Goal: Browse casually: Explore the website without a specific task or goal

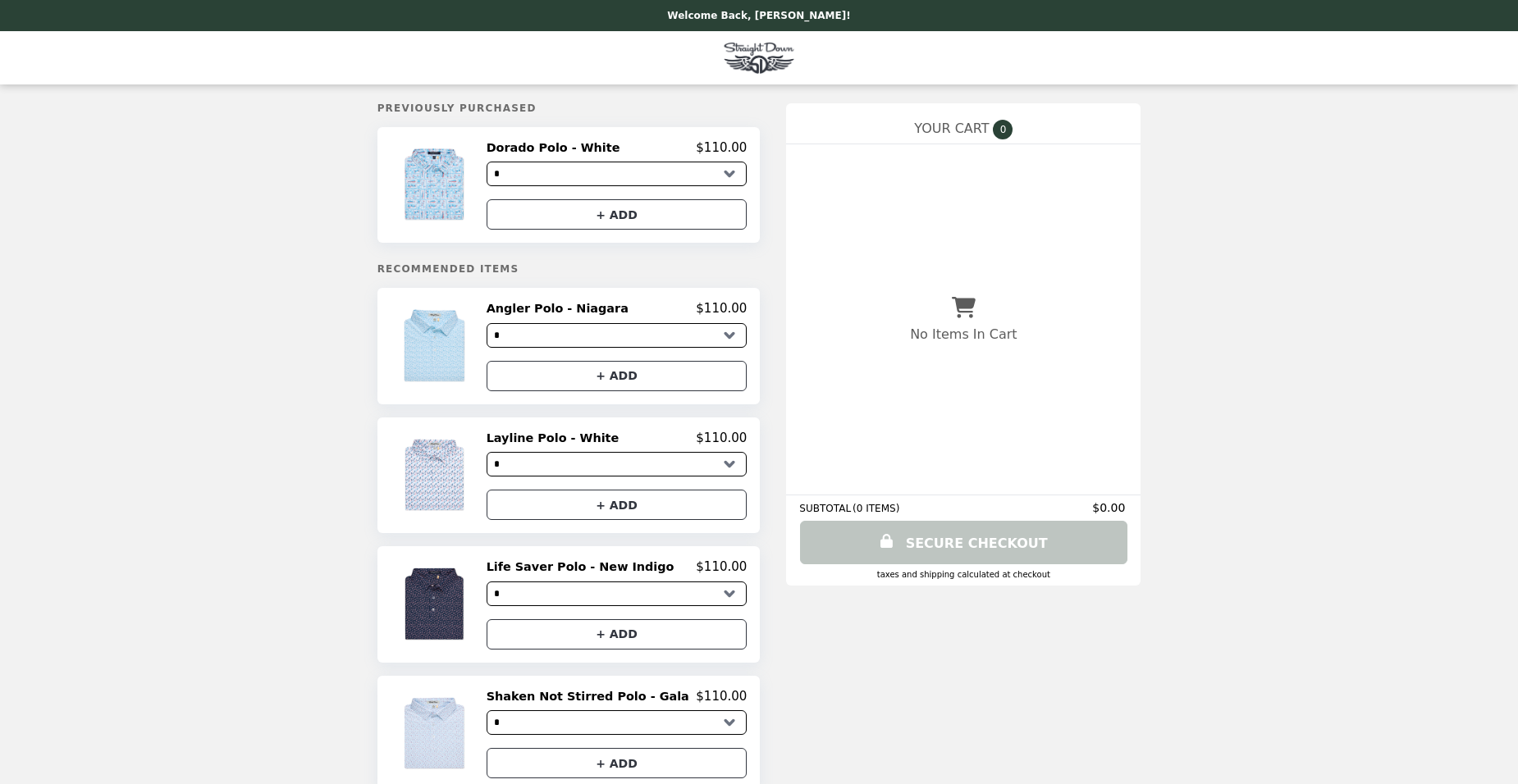
select select "*"
click at [475, 193] on img at bounding box center [437, 185] width 76 height 90
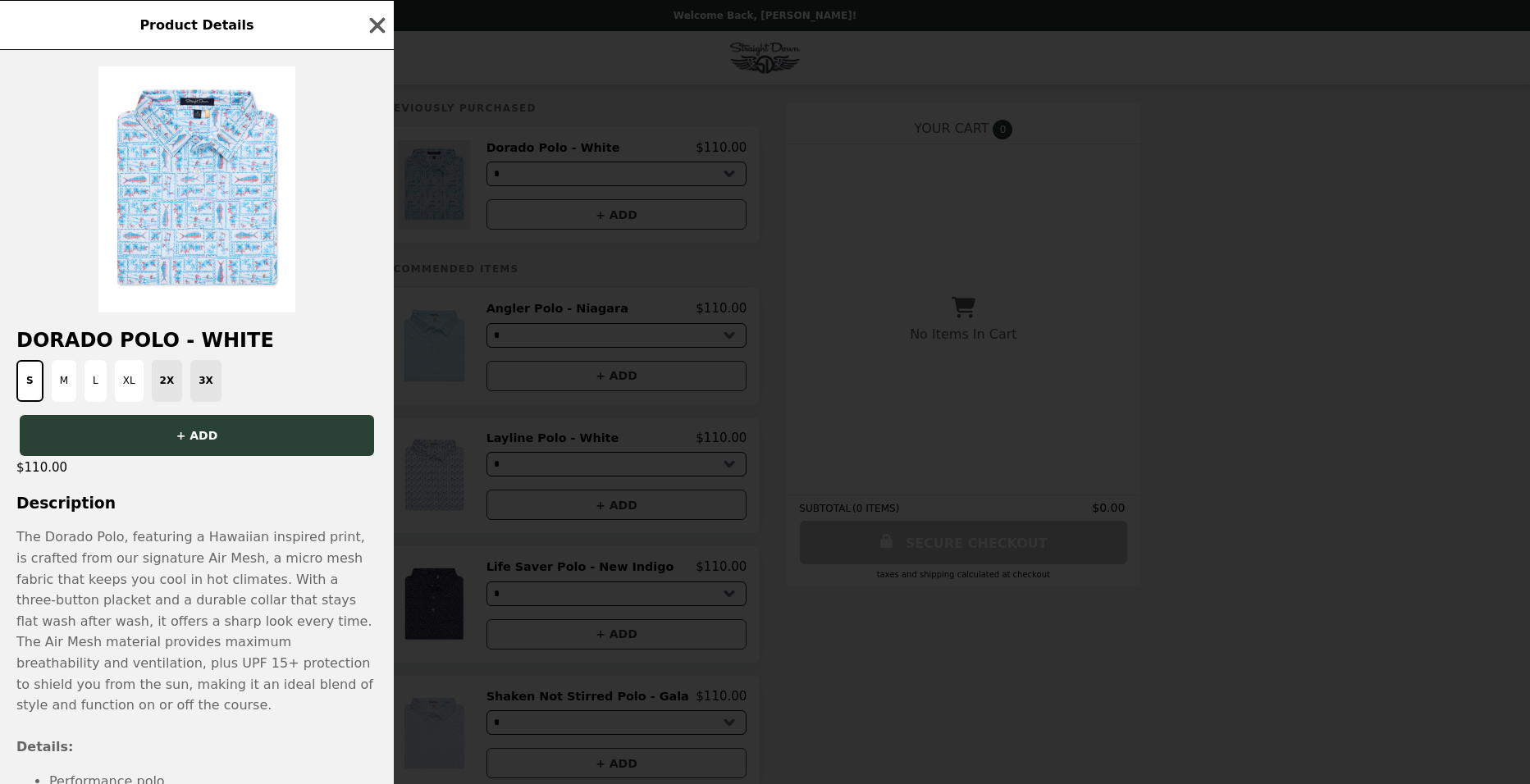
click at [479, 193] on div "Product Details Dorado Polo - White S M L XL 2X 3X + ADD $110.00 Description Th…" at bounding box center [765, 392] width 1530 height 784
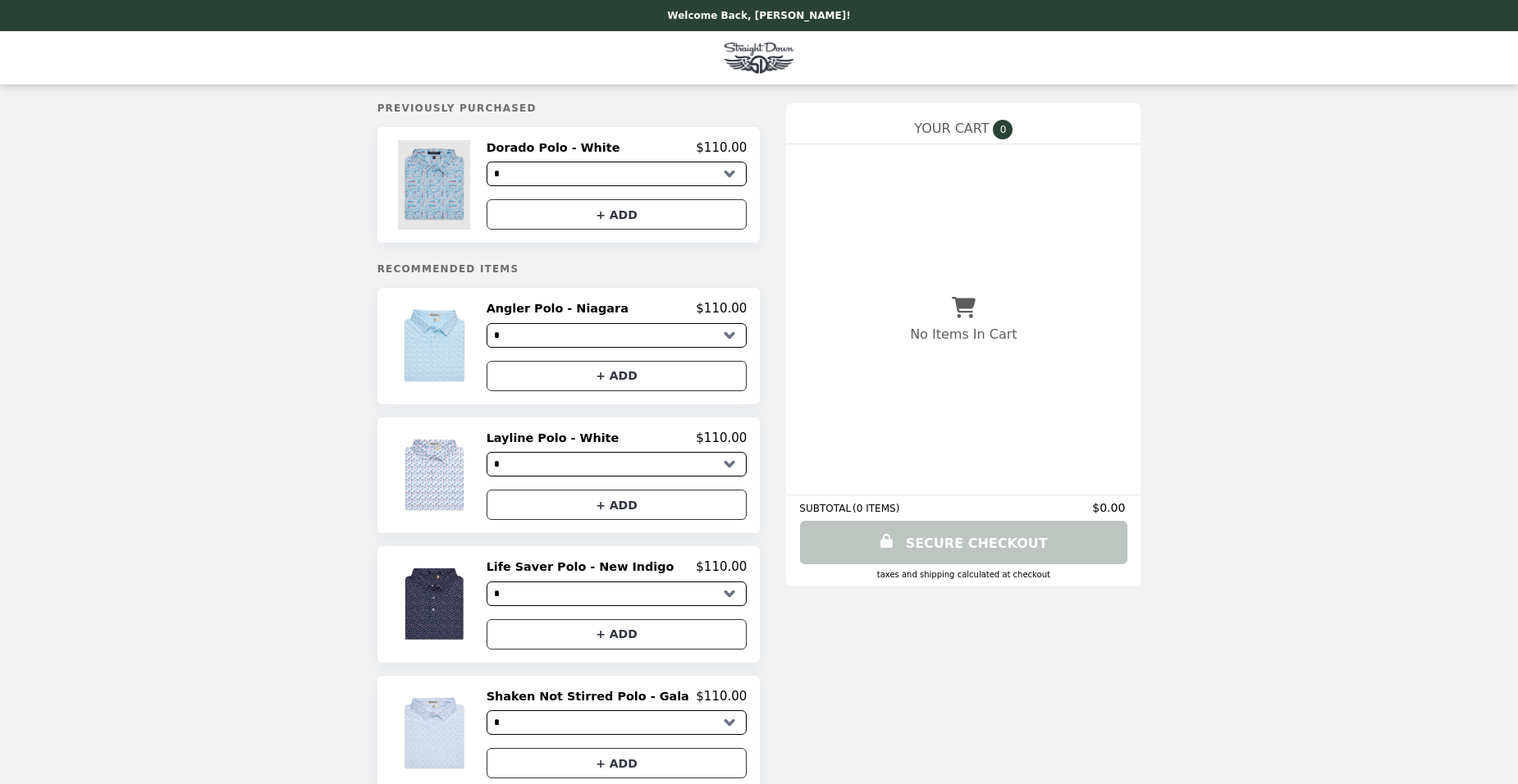
click at [475, 193] on img at bounding box center [437, 185] width 76 height 90
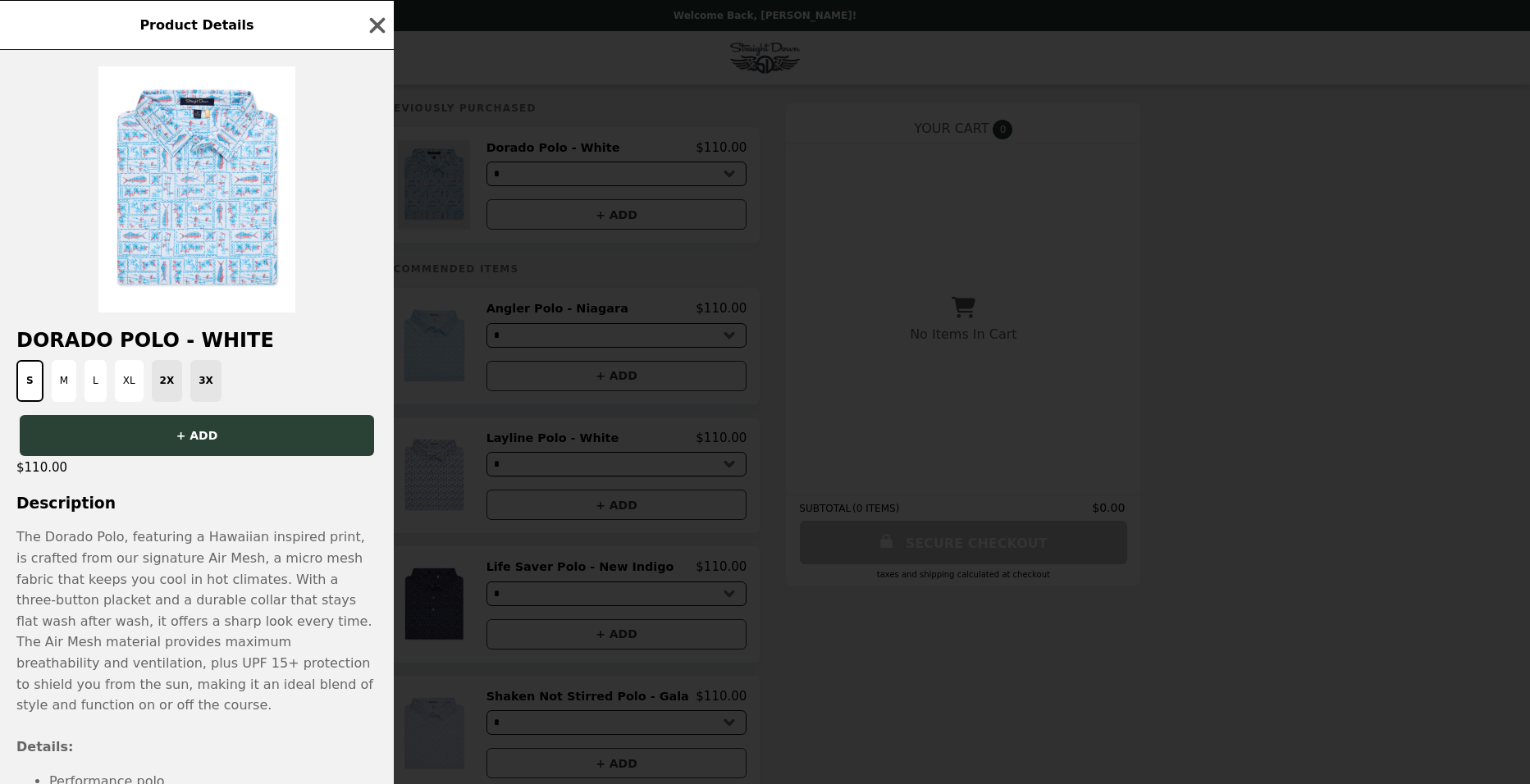
click at [479, 193] on div "Product Details Dorado Polo - White S M L XL 2X 3X + ADD $110.00 Description Th…" at bounding box center [765, 392] width 1530 height 784
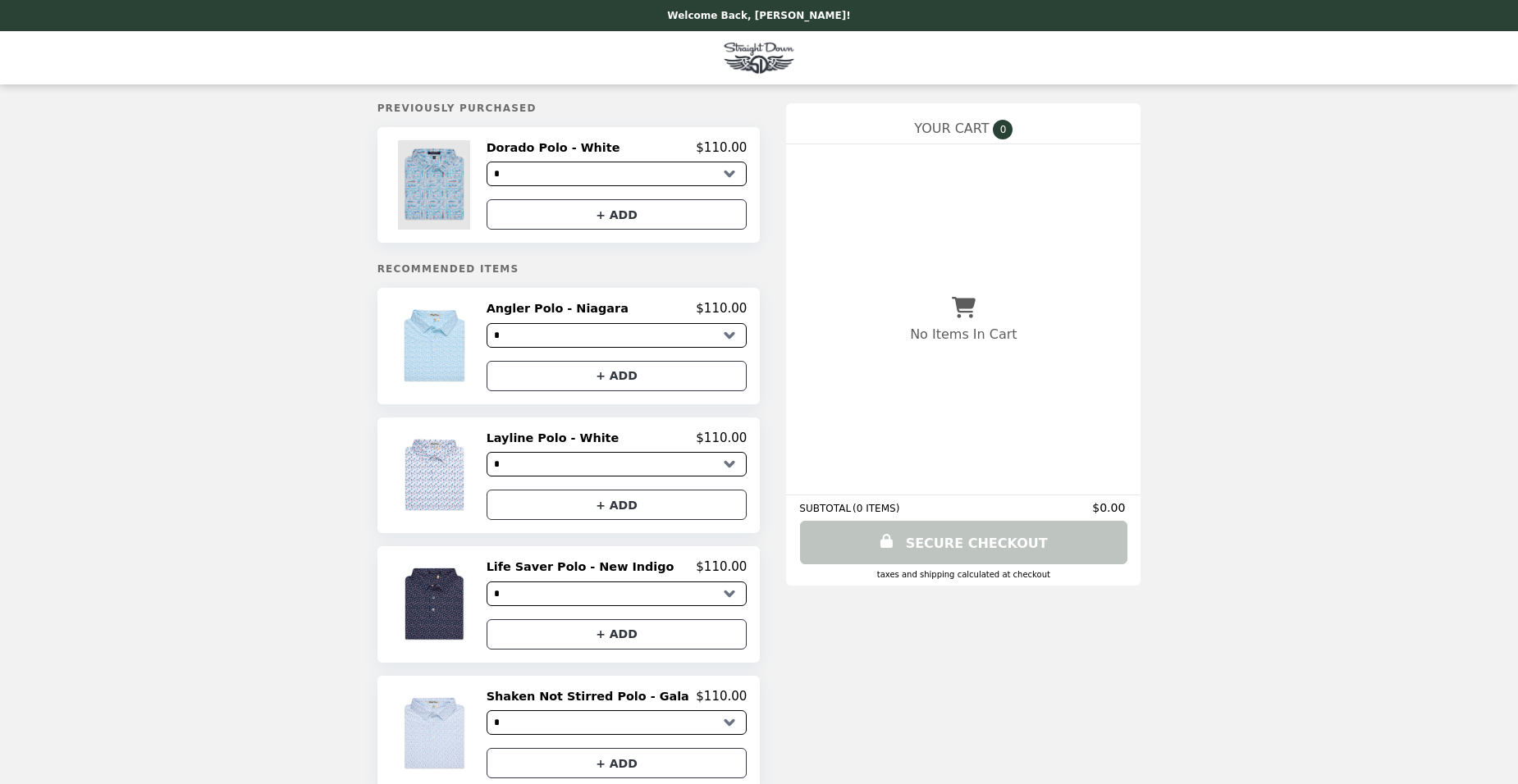
click at [475, 193] on img at bounding box center [437, 185] width 76 height 90
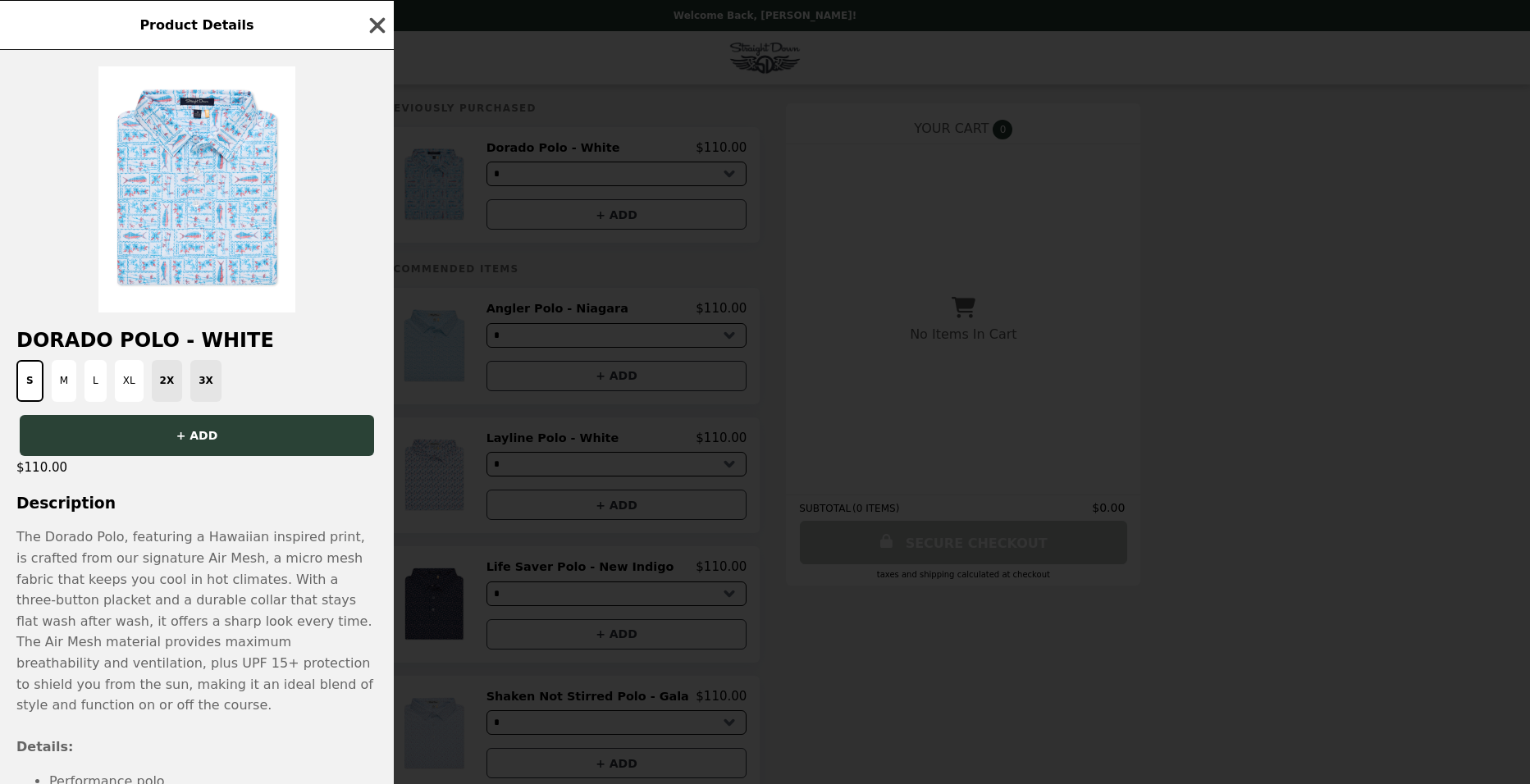
click at [372, 26] on icon "button" at bounding box center [377, 26] width 25 height 25
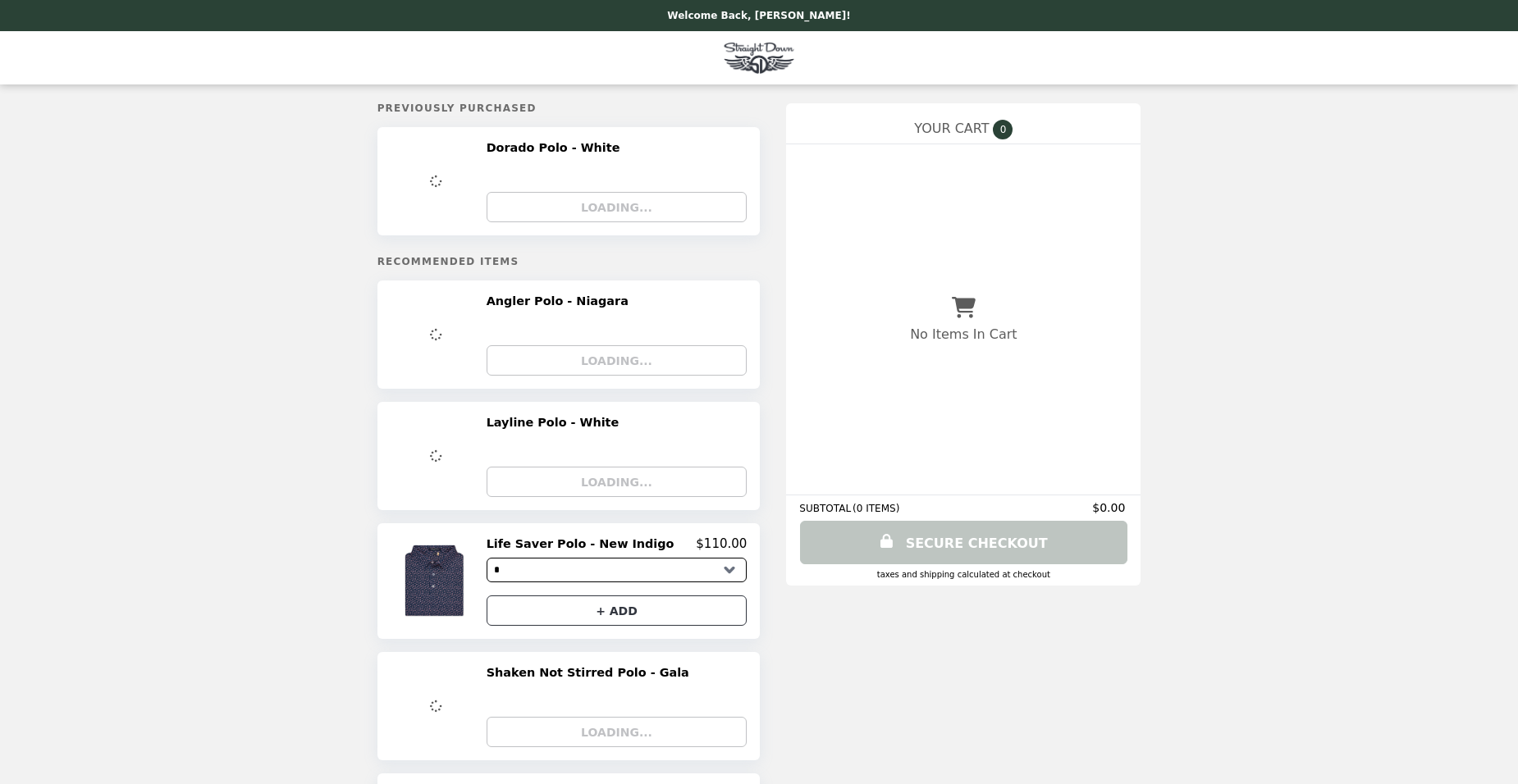
select select "*"
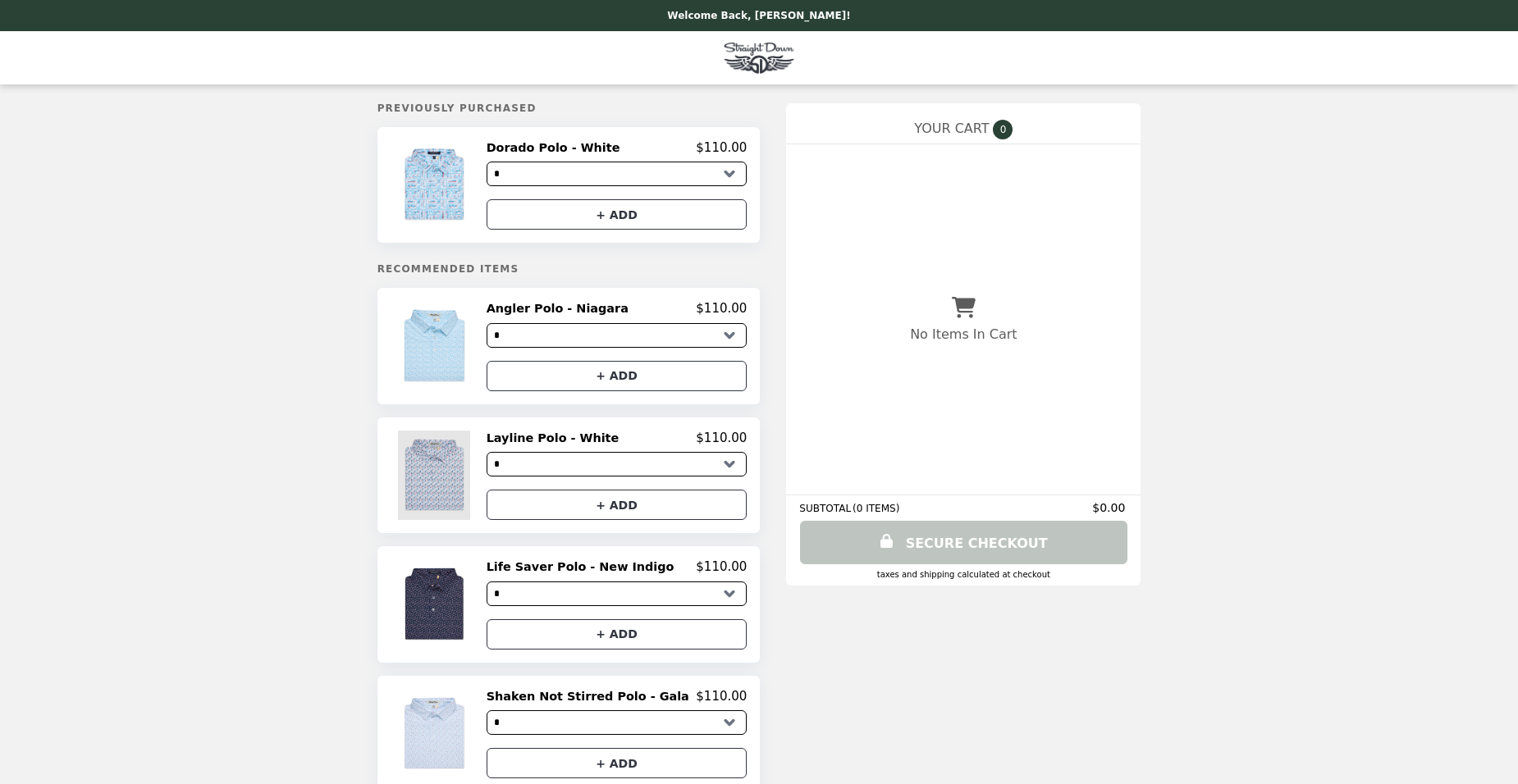
click at [475, 475] on img at bounding box center [437, 476] width 76 height 90
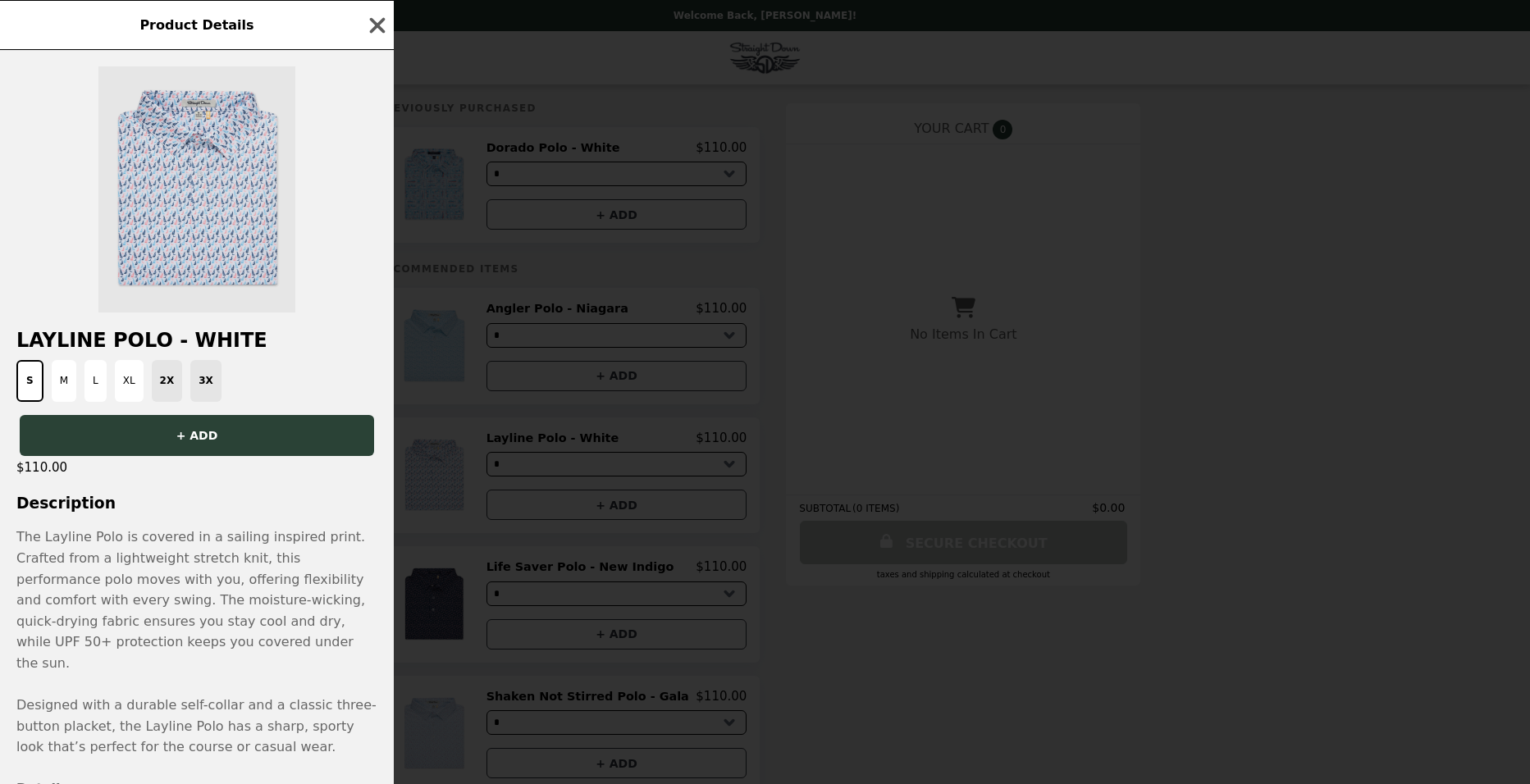
click at [181, 202] on img at bounding box center [197, 190] width 197 height 246
